Goal: Register for event/course

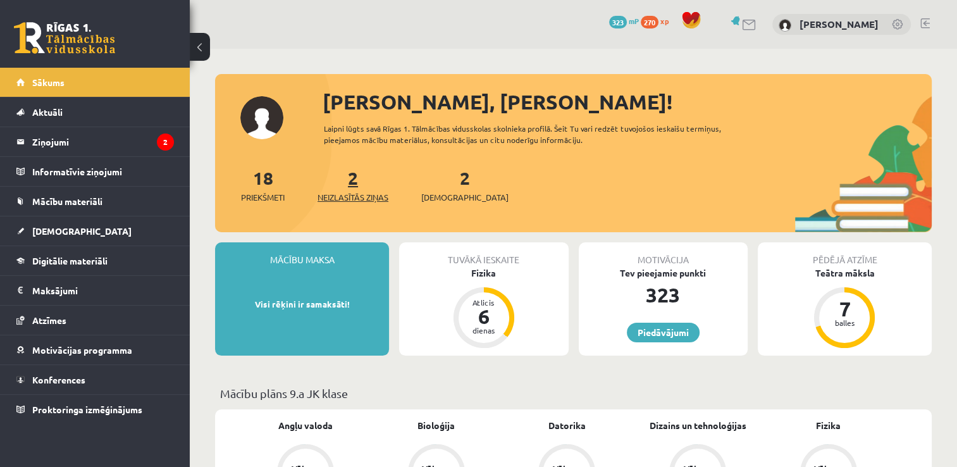
drag, startPoint x: 364, startPoint y: 185, endPoint x: 354, endPoint y: 175, distance: 14.8
click at [354, 175] on div "2 Neizlasītās ziņas" at bounding box center [352, 183] width 71 height 39
drag, startPoint x: 354, startPoint y: 175, endPoint x: 364, endPoint y: 195, distance: 22.4
click at [364, 195] on span "Neizlasītās ziņas" at bounding box center [352, 197] width 71 height 13
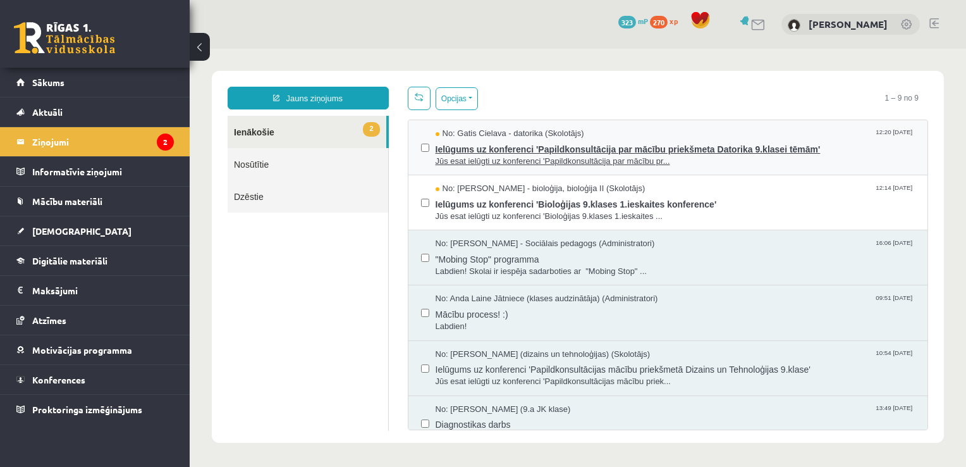
click at [453, 149] on span "Ielūgums uz konferenci 'Papildkonsultācija par mācību priekšmeta Datorika 9.kla…" at bounding box center [676, 148] width 480 height 16
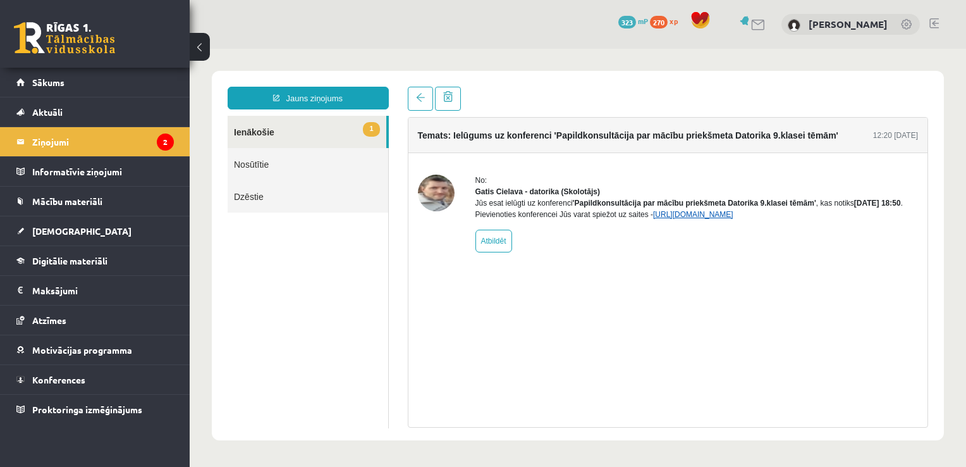
click at [734, 219] on link "https://eskola.r1tv.lv/conferences/5030/join" at bounding box center [693, 214] width 80 height 9
click at [284, 133] on link "1 Ienākošie" at bounding box center [307, 132] width 159 height 32
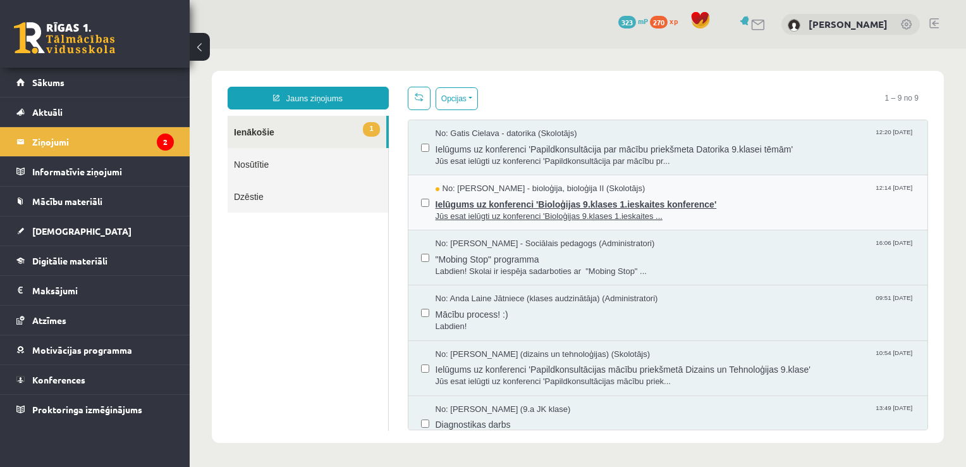
click at [473, 212] on span "Jūs esat ielūgti uz konferenci 'Bioloģijas 9.klases 1.ieskaites ..." at bounding box center [676, 217] width 480 height 12
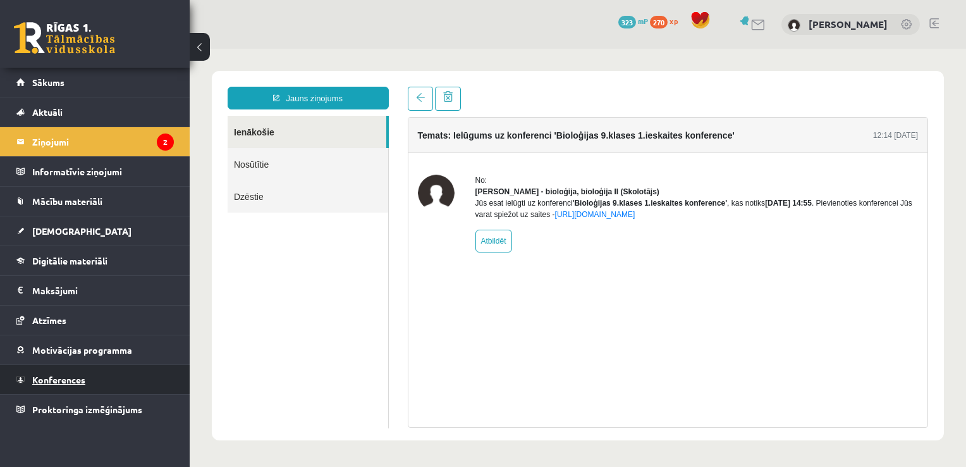
click at [73, 378] on span "Konferences" at bounding box center [58, 379] width 53 height 11
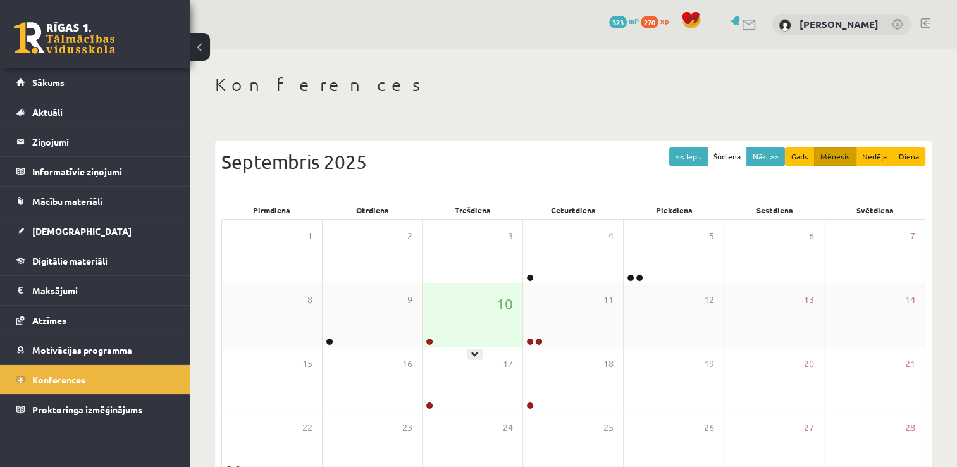
click at [445, 328] on div "10" at bounding box center [472, 314] width 100 height 63
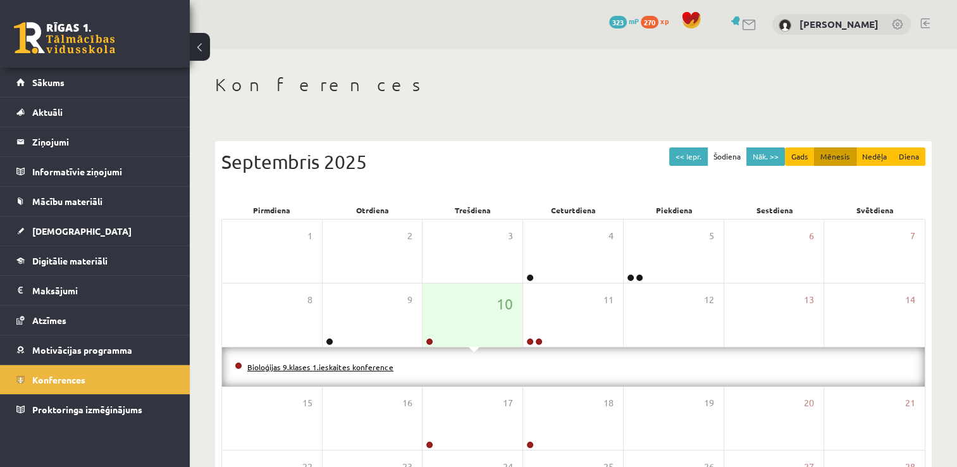
click at [372, 366] on link "Bioloģijas 9.klases 1.ieskaites konference" at bounding box center [320, 367] width 146 height 10
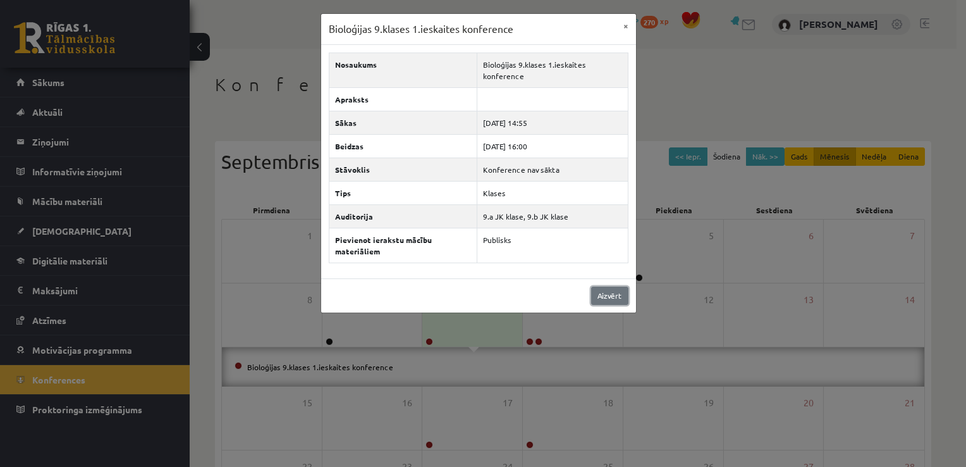
click at [617, 297] on link "Aizvērt" at bounding box center [609, 295] width 37 height 18
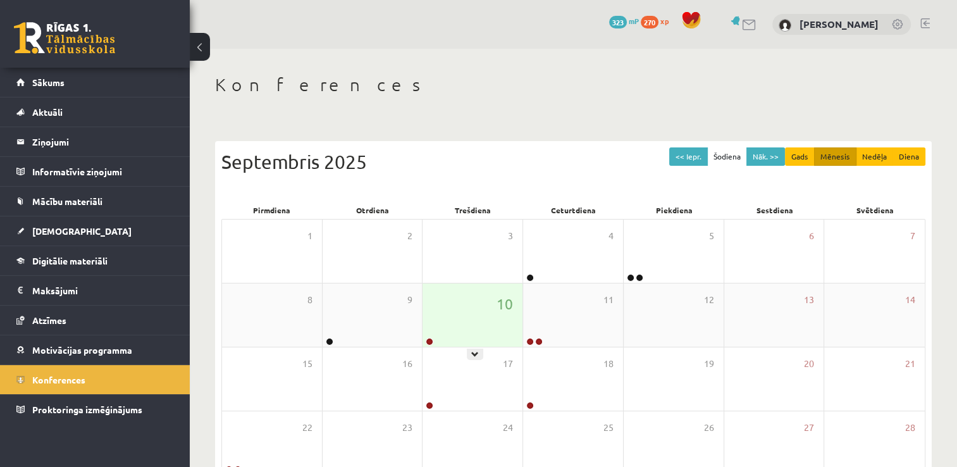
click at [473, 321] on div "10" at bounding box center [472, 314] width 100 height 63
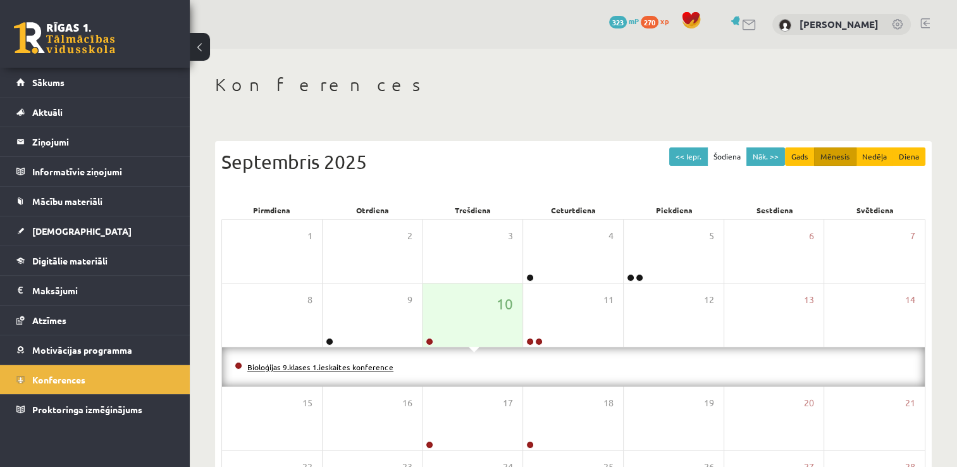
click at [348, 368] on link "Bioloģijas 9.klases 1.ieskaites konference" at bounding box center [320, 367] width 146 height 10
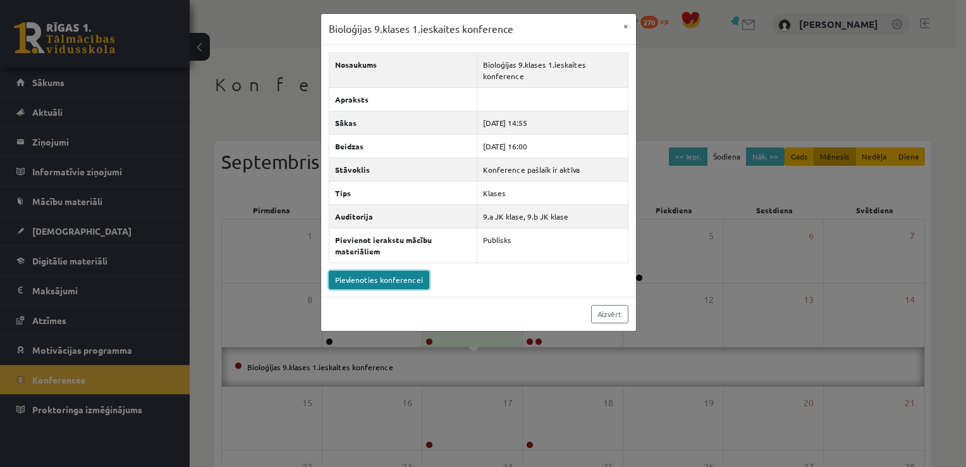
click at [392, 274] on link "Pievienoties konferencei" at bounding box center [379, 280] width 101 height 18
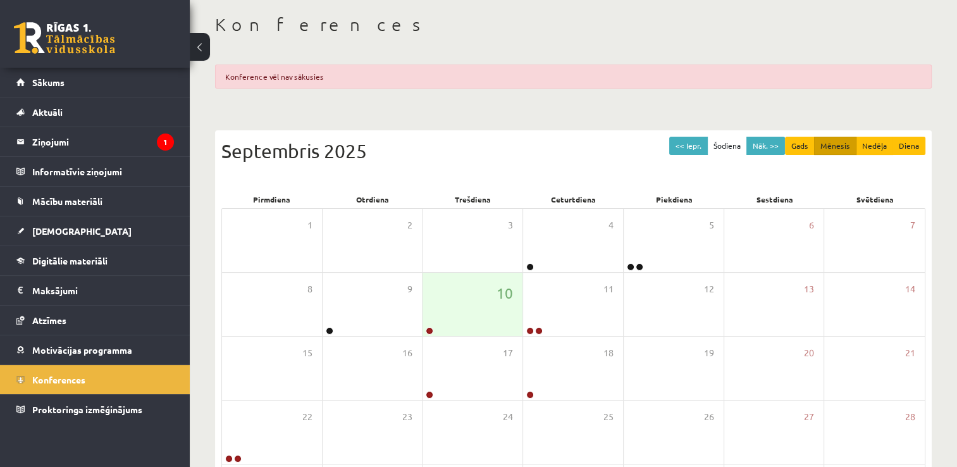
scroll to position [83, 0]
